Goal: Information Seeking & Learning: Learn about a topic

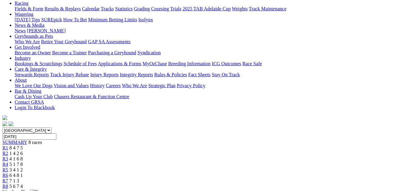
scroll to position [62, 0]
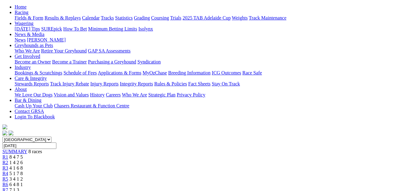
click at [8, 159] on span "R2" at bounding box center [5, 161] width 6 height 5
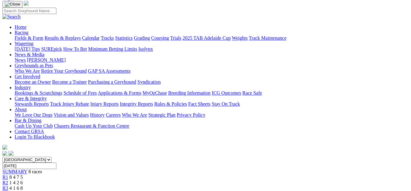
scroll to position [31, 0]
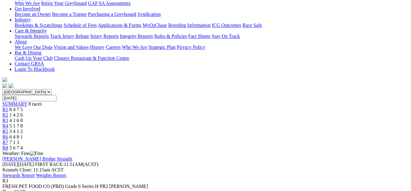
scroll to position [62, 0]
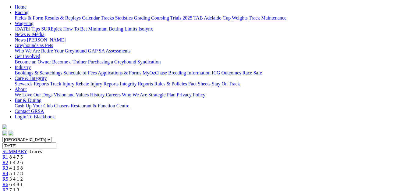
click at [8, 170] on link "R4" at bounding box center [5, 172] width 6 height 5
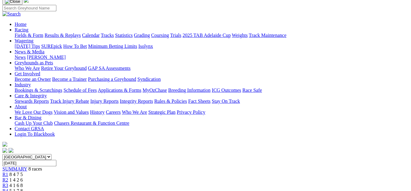
scroll to position [31, 0]
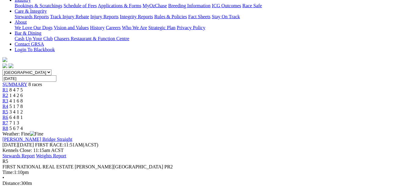
scroll to position [124, 0]
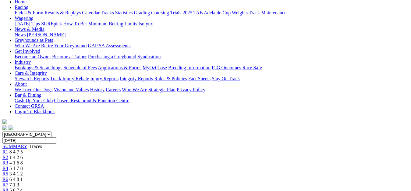
scroll to position [62, 0]
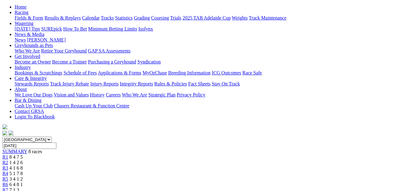
click at [23, 181] on span "6 4 8 1" at bounding box center [15, 183] width 13 height 5
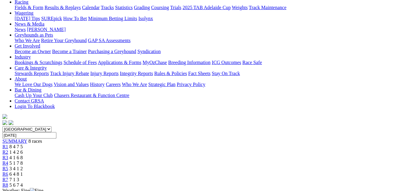
scroll to position [62, 0]
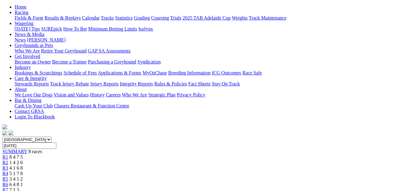
click at [334, 187] on div "R7 7 1 3" at bounding box center [205, 189] width 406 height 5
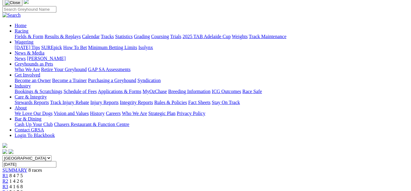
scroll to position [31, 0]
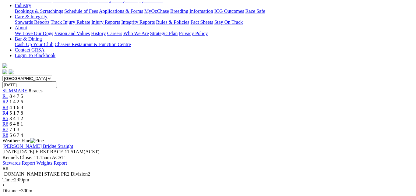
scroll to position [124, 0]
